Goal: Task Accomplishment & Management: Manage account settings

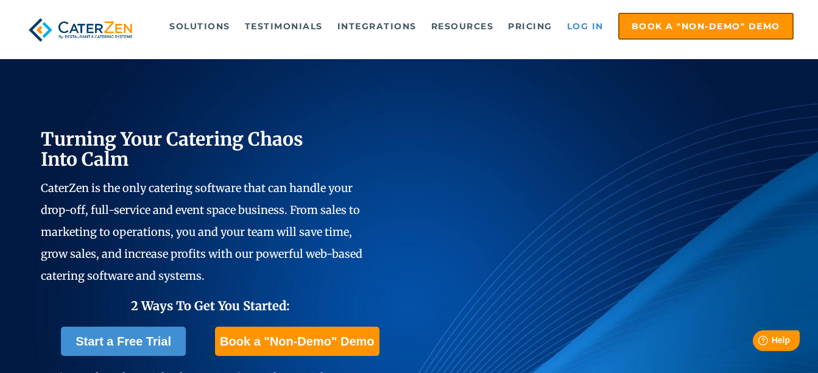
click at [584, 29] on link "Log in" at bounding box center [585, 26] width 49 height 24
click at [587, 23] on link "Log in" at bounding box center [585, 26] width 49 height 24
click at [592, 29] on link "Log in" at bounding box center [585, 26] width 49 height 24
click at [592, 25] on link "Log in" at bounding box center [585, 26] width 49 height 24
